Goal: Transaction & Acquisition: Purchase product/service

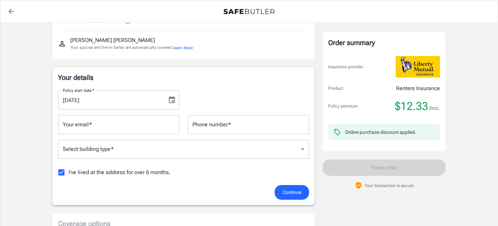
scroll to position [69, 0]
click at [172, 102] on icon "Choose date, selected date is Oct 2, 2025" at bounding box center [172, 99] width 8 height 8
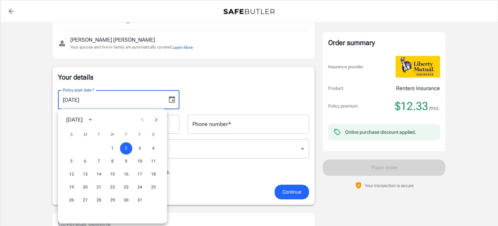
click at [142, 118] on div at bounding box center [149, 120] width 27 height 14
click at [83, 120] on div "[DATE]" at bounding box center [74, 120] width 16 height 8
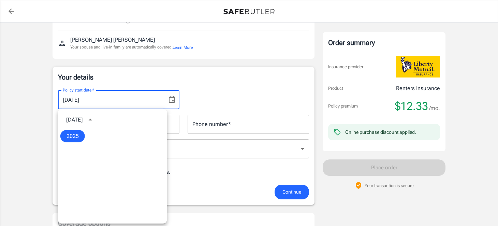
click at [83, 120] on div "[DATE]" at bounding box center [74, 120] width 16 height 8
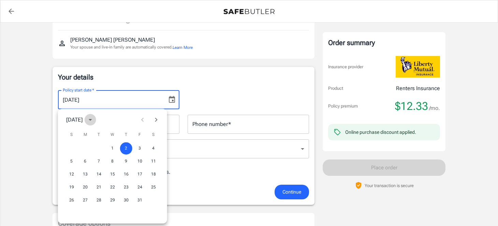
click at [94, 120] on icon "calendar view is open, switch to year view" at bounding box center [90, 120] width 8 height 8
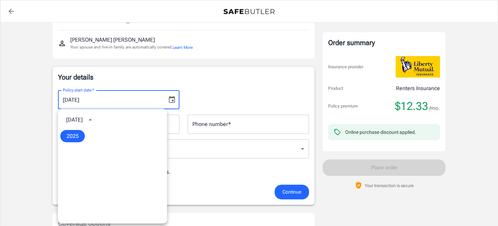
click at [83, 121] on div "[DATE]" at bounding box center [74, 120] width 16 height 8
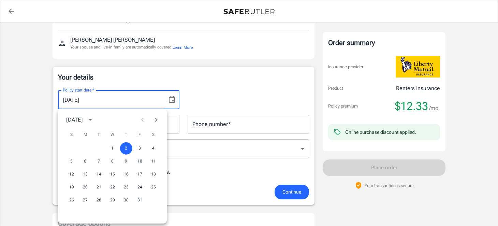
click at [167, 102] on button "Choose date, selected date is Oct 2, 2025" at bounding box center [172, 100] width 14 height 14
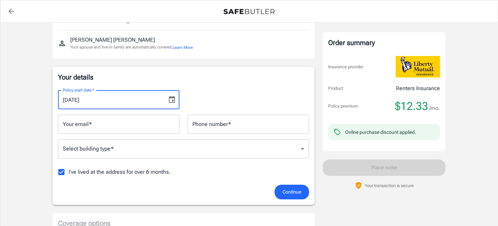
click at [126, 107] on input "[DATE]" at bounding box center [110, 99] width 104 height 19
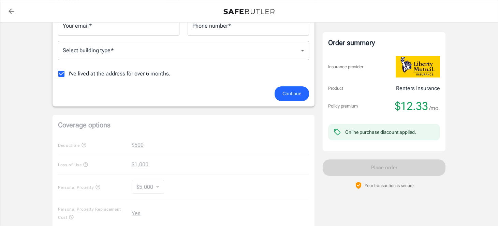
scroll to position [0, 0]
